Goal: Book appointment/travel/reservation

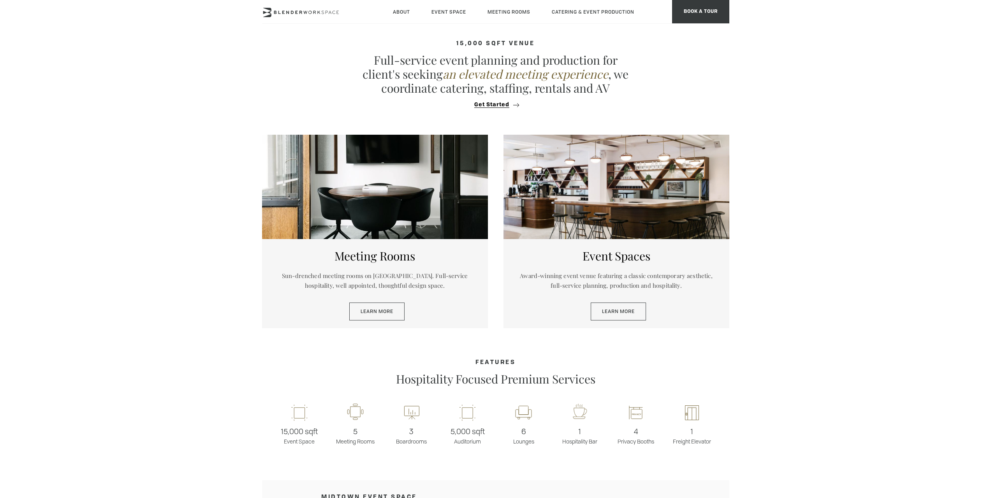
scroll to position [312, 0]
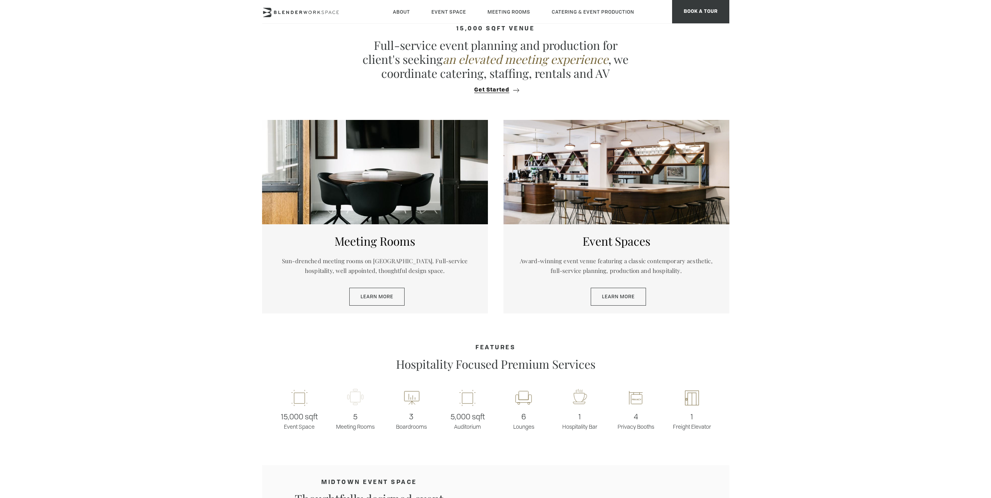
click at [355, 399] on rect at bounding box center [355, 398] width 22 height 18
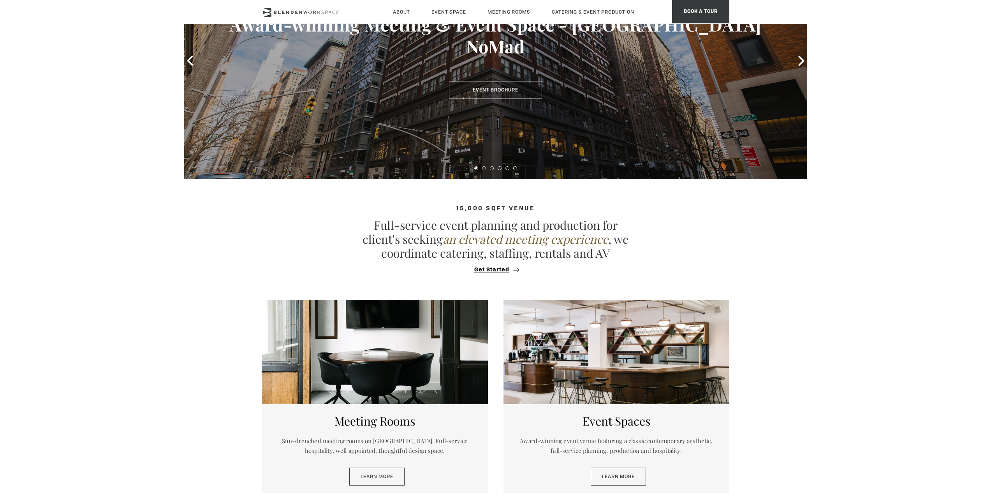
scroll to position [78, 0]
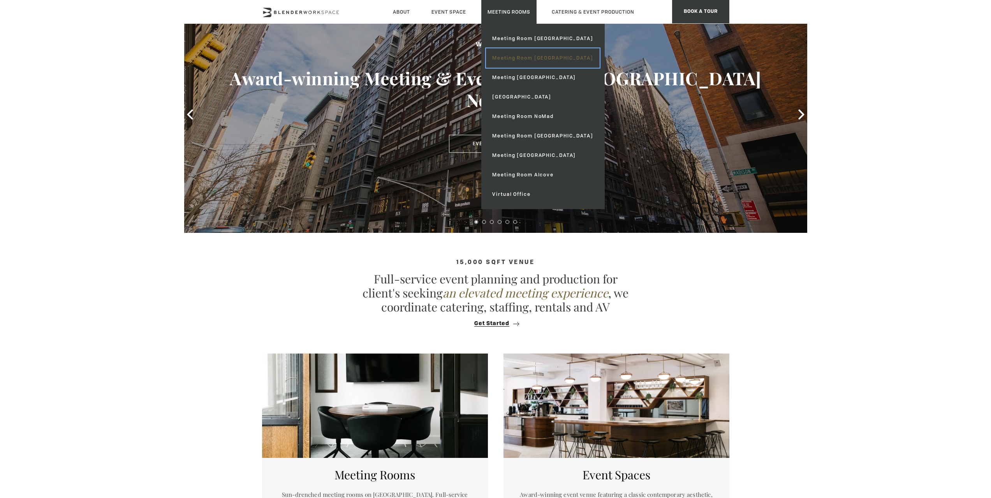
click at [529, 56] on link "Meeting Room [GEOGRAPHIC_DATA]" at bounding box center [542, 57] width 113 height 19
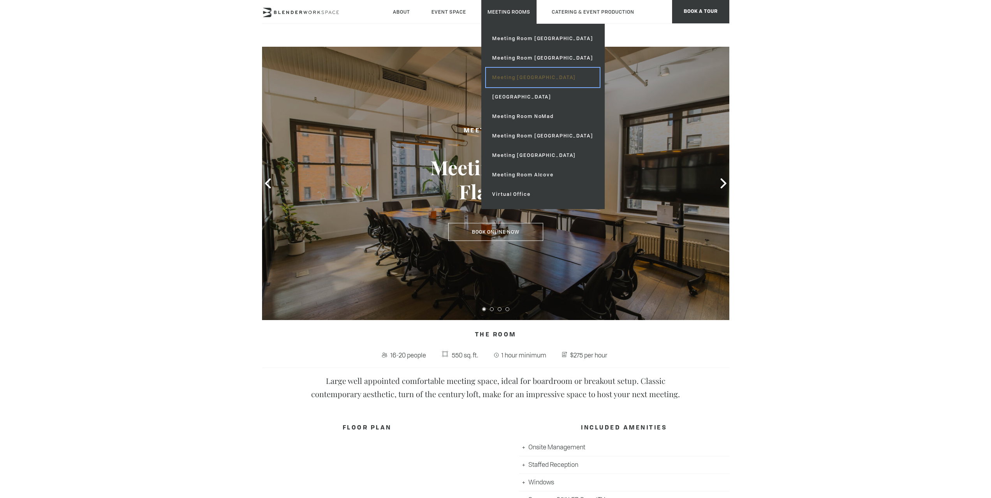
click at [546, 79] on link "Meeting [GEOGRAPHIC_DATA]" at bounding box center [542, 77] width 113 height 19
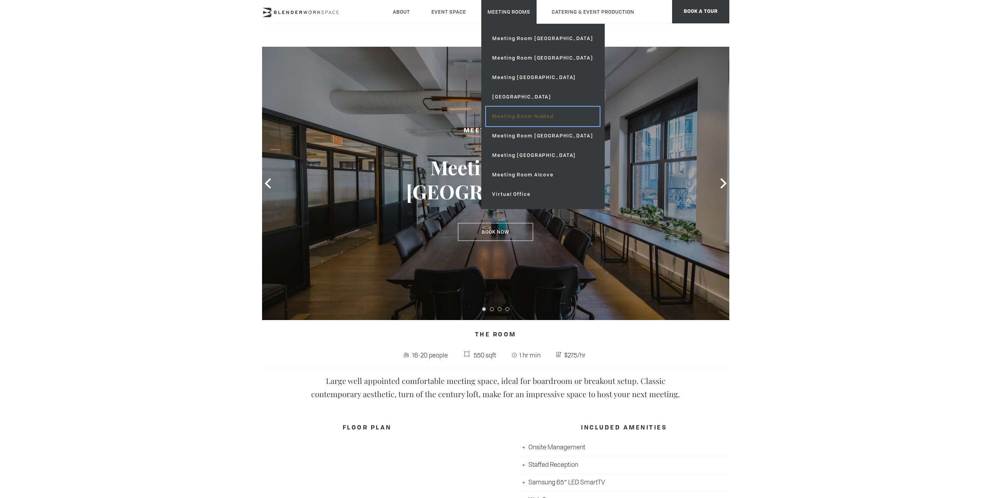
click at [536, 121] on link "Meeting Room NoMad" at bounding box center [542, 116] width 113 height 19
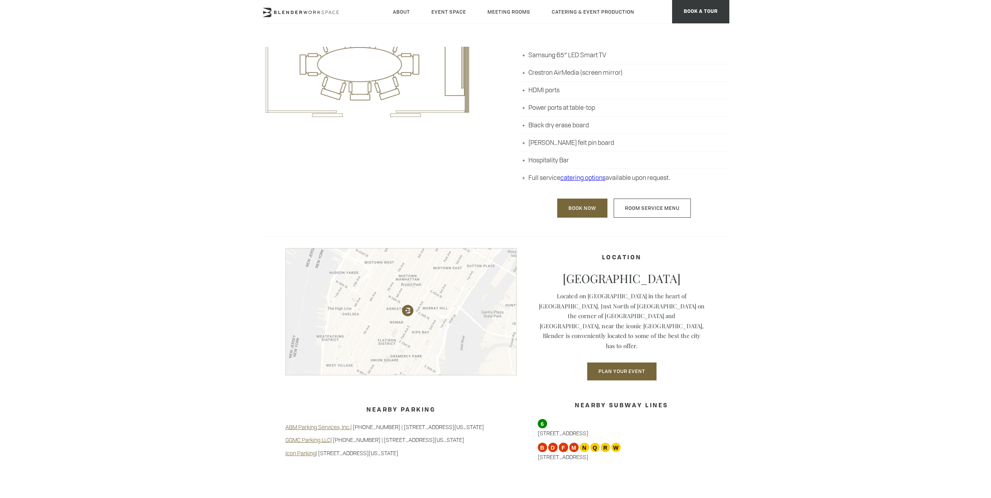
scroll to position [428, 0]
click at [580, 208] on link "Book Now" at bounding box center [582, 206] width 50 height 19
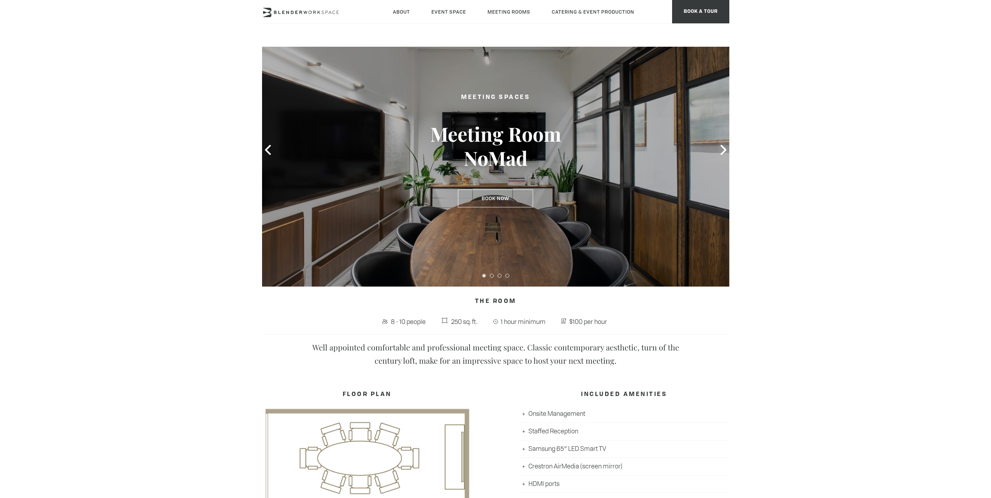
scroll to position [0, 0]
